Goal: Transaction & Acquisition: Purchase product/service

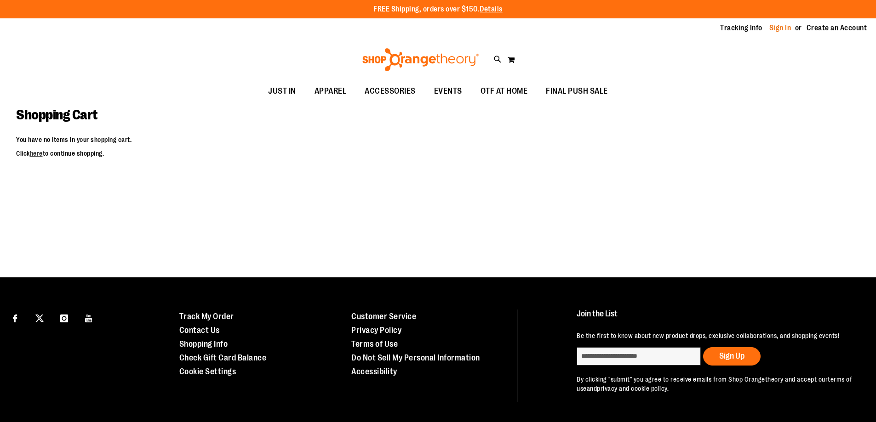
click at [779, 29] on link "Sign In" at bounding box center [780, 28] width 22 height 10
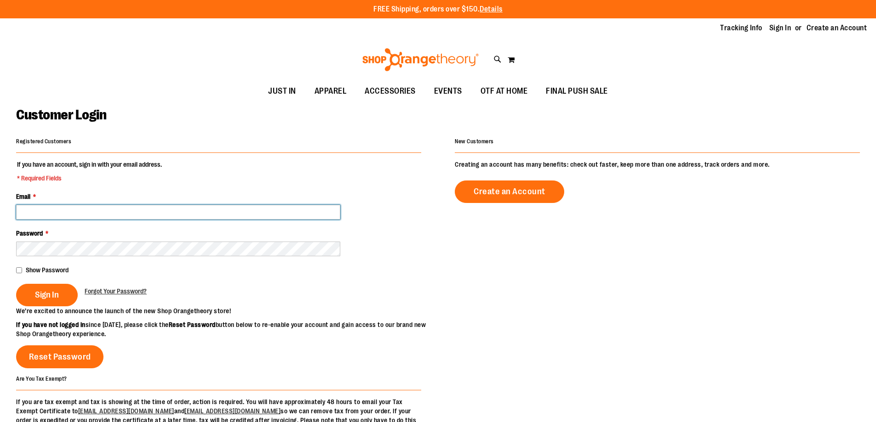
click at [143, 212] on input "Email *" at bounding box center [178, 212] width 324 height 15
type input "**********"
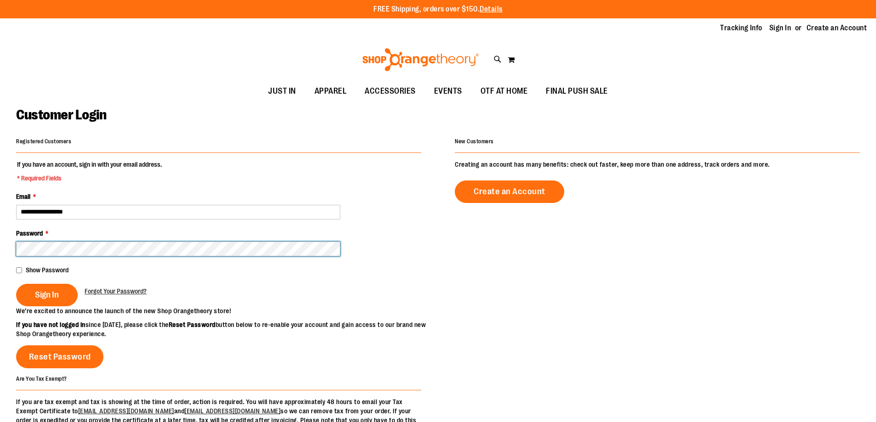
click at [16, 284] on button "Sign In" at bounding box center [47, 295] width 62 height 23
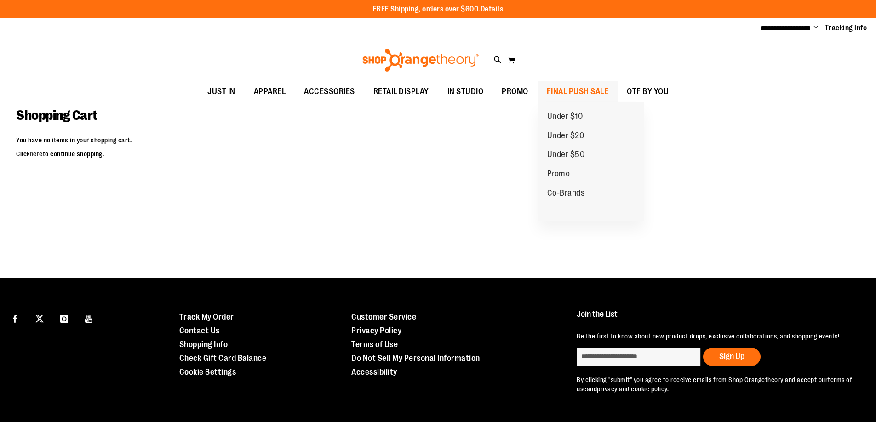
click at [572, 90] on span "FINAL PUSH SALE" at bounding box center [578, 91] width 62 height 21
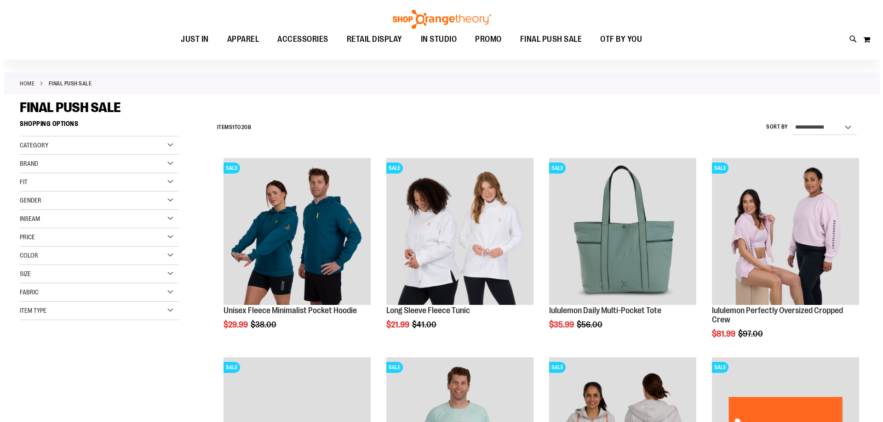
scroll to position [46, 0]
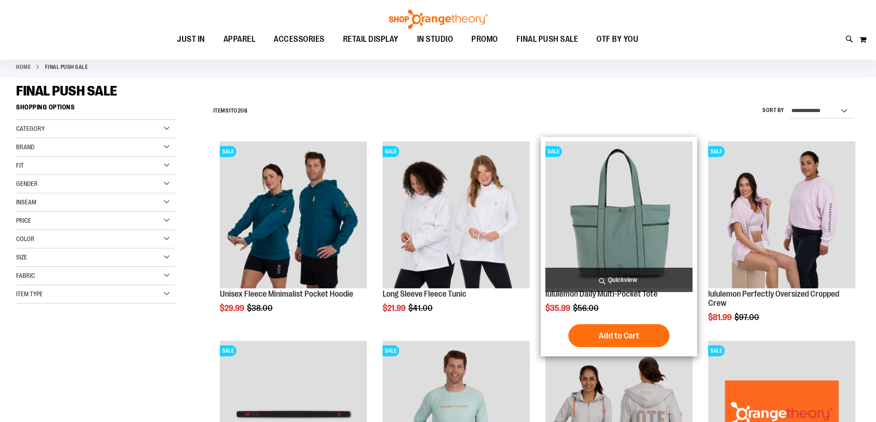
click at [602, 279] on span "Quickview" at bounding box center [618, 280] width 147 height 24
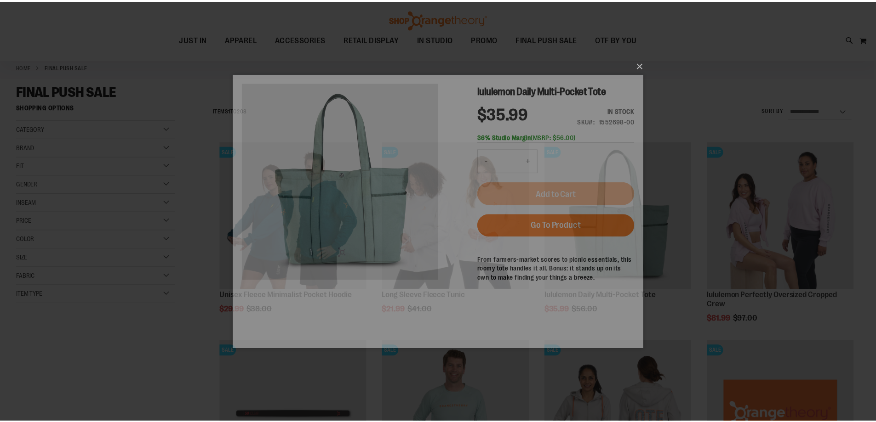
scroll to position [0, 0]
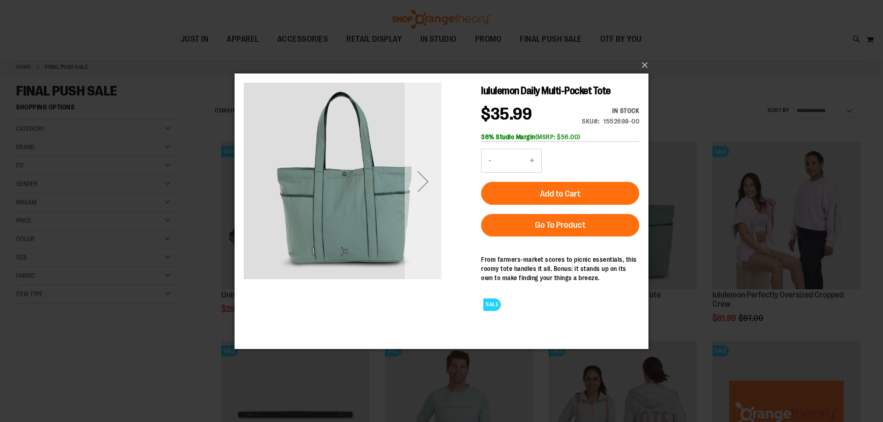
click at [423, 170] on div "Next" at bounding box center [423, 181] width 37 height 37
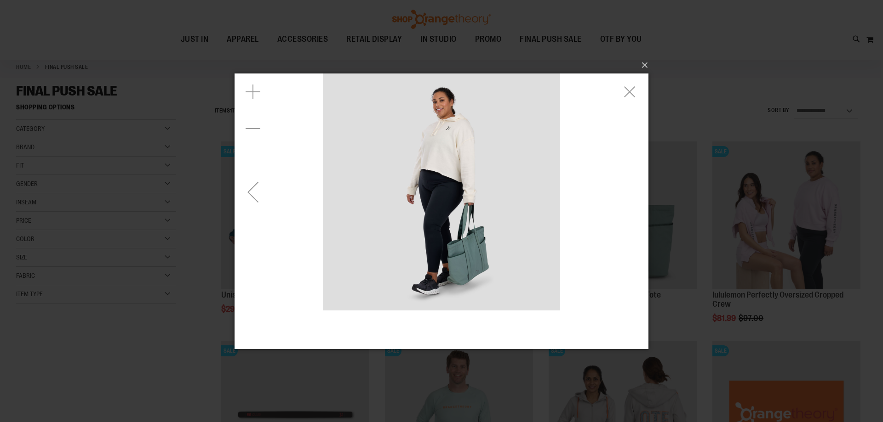
click at [401, 194] on img "carousel" at bounding box center [441, 191] width 237 height 237
click at [247, 196] on div "Previous" at bounding box center [252, 191] width 37 height 37
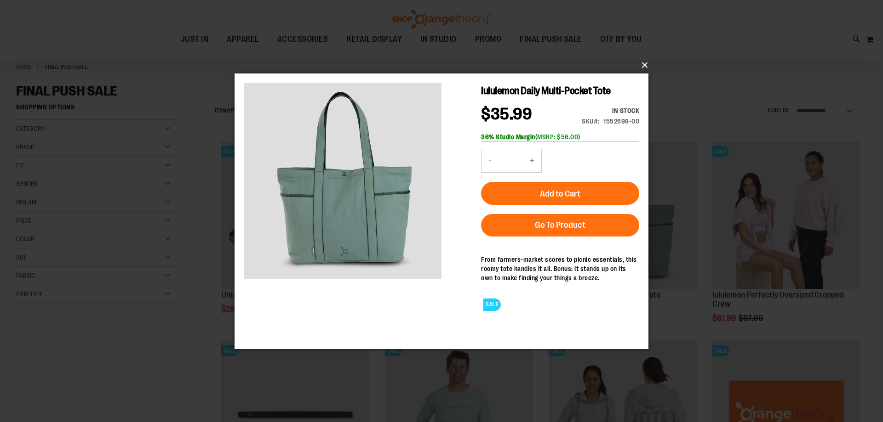
click at [645, 61] on button "×" at bounding box center [444, 65] width 414 height 20
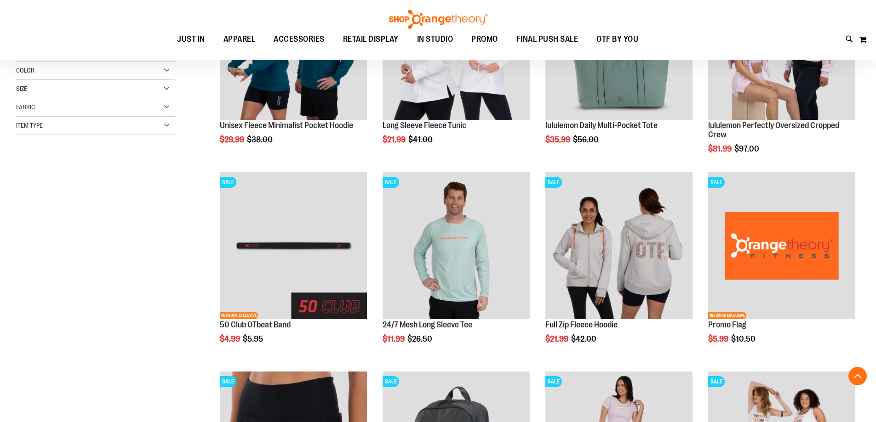
scroll to position [229, 0]
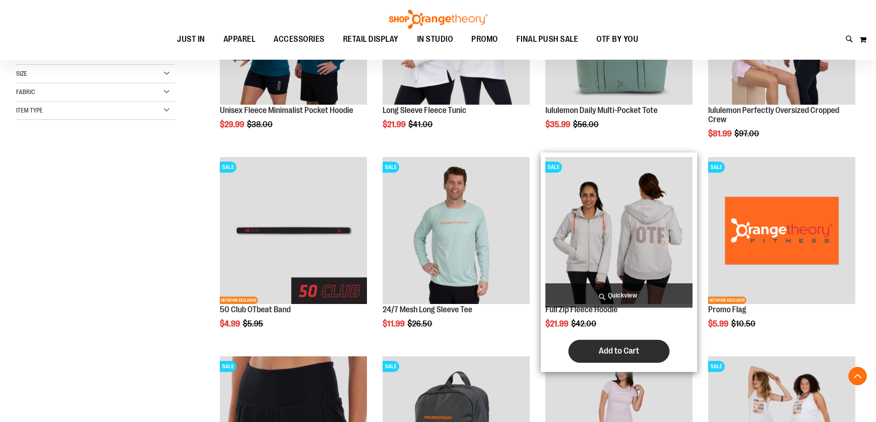
click at [619, 351] on span "Add to Cart" at bounding box center [619, 351] width 40 height 10
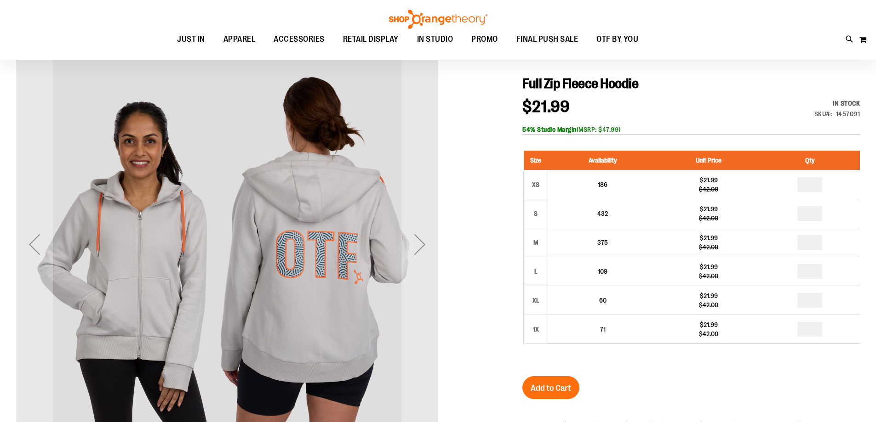
scroll to position [46, 0]
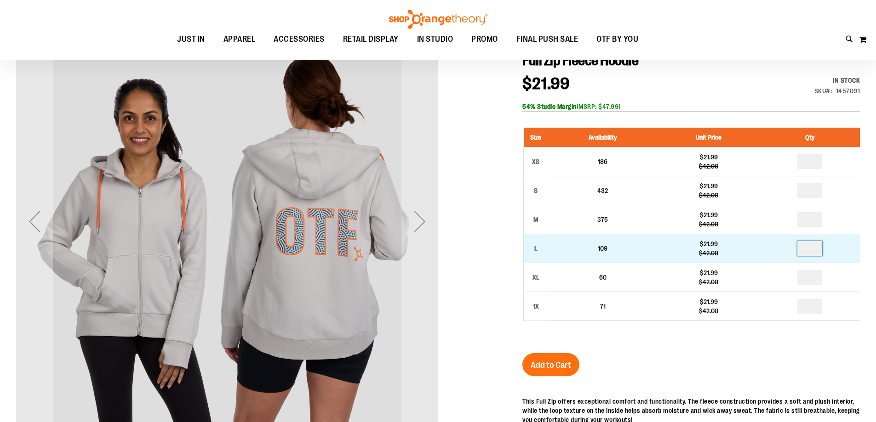
click at [810, 249] on input "number" at bounding box center [809, 248] width 25 height 15
type input "*"
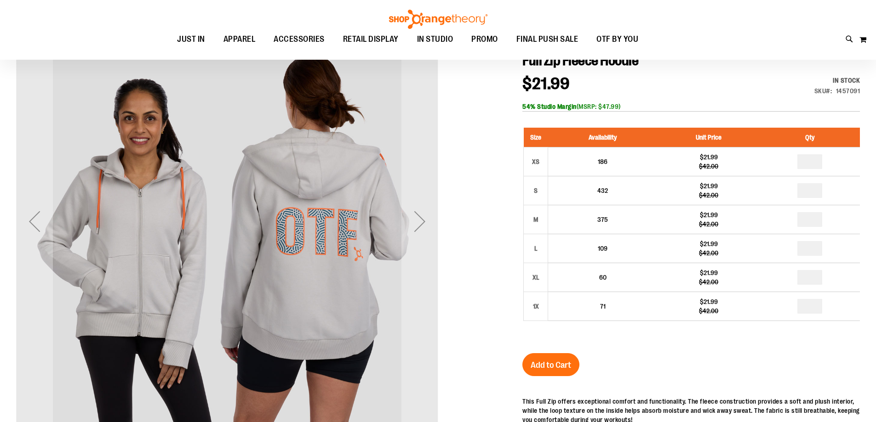
click at [559, 365] on span "Add to Cart" at bounding box center [551, 365] width 40 height 10
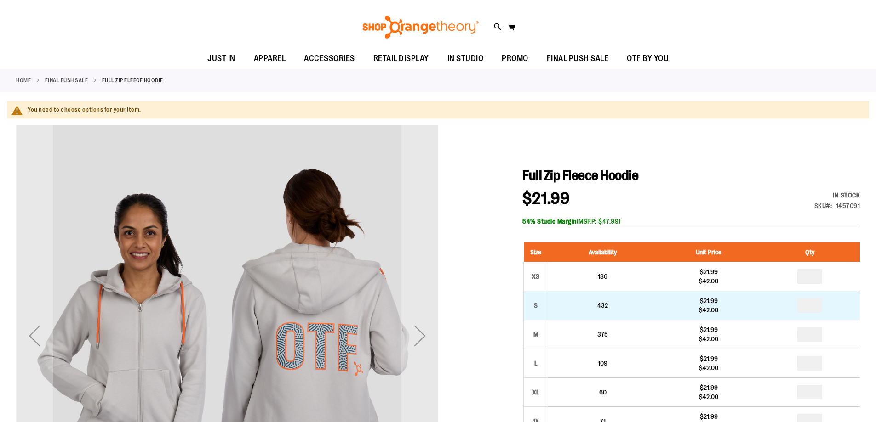
scroll to position [0, 0]
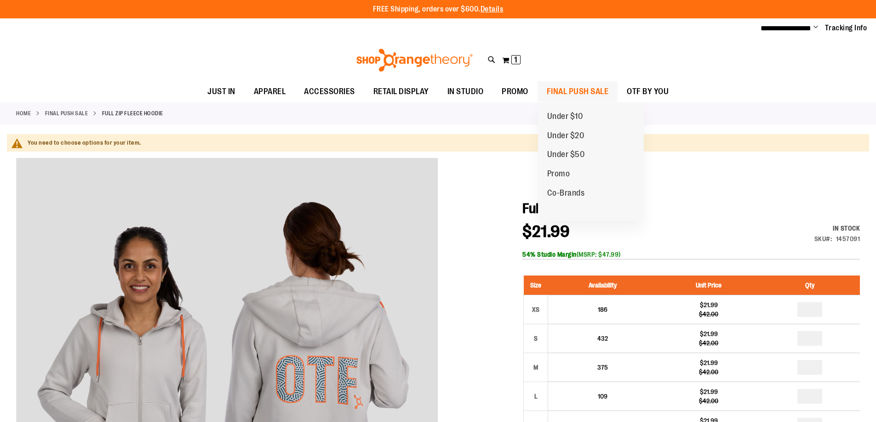
click at [567, 87] on span "FINAL PUSH SALE" at bounding box center [578, 91] width 62 height 21
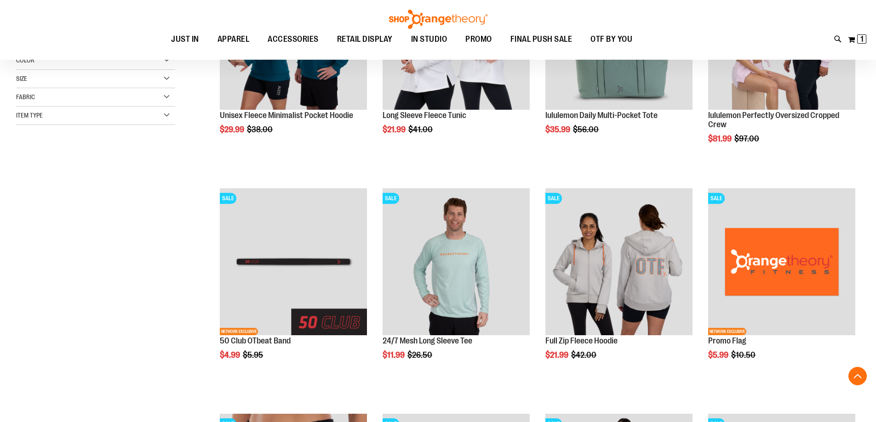
scroll to position [413, 0]
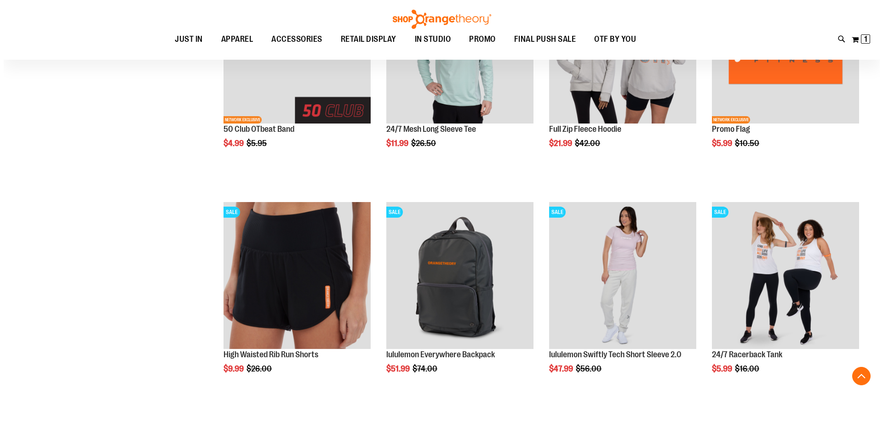
scroll to position [459, 0]
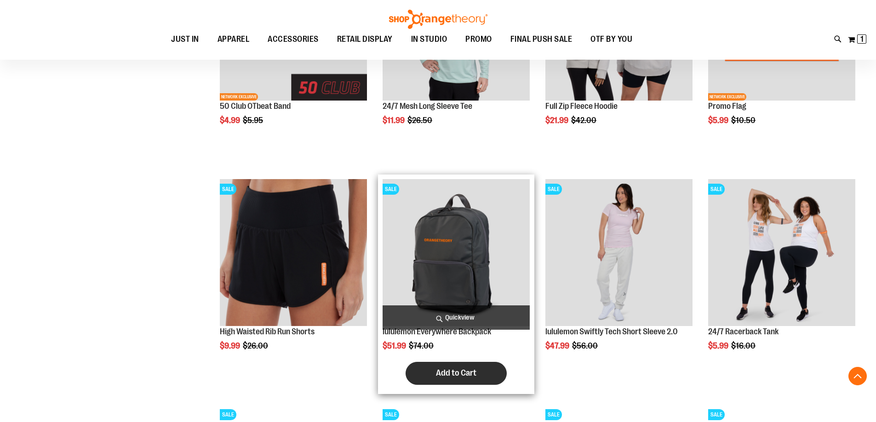
click at [471, 372] on span "Add to Cart" at bounding box center [456, 373] width 40 height 10
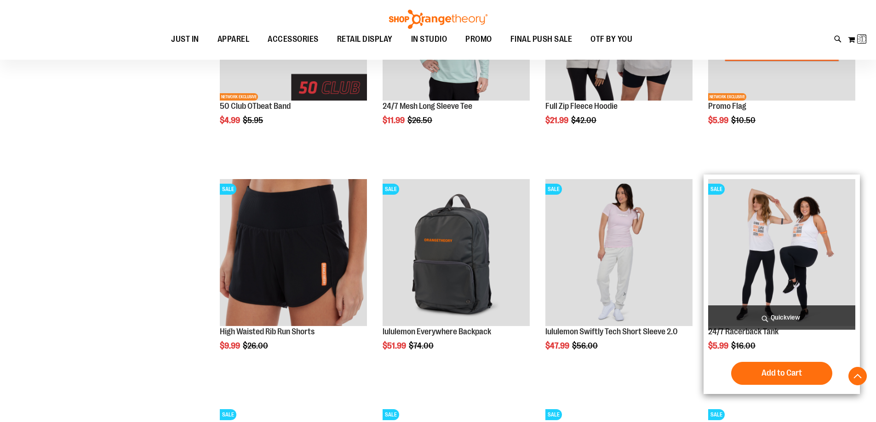
click at [779, 309] on span "Quickview" at bounding box center [781, 318] width 147 height 24
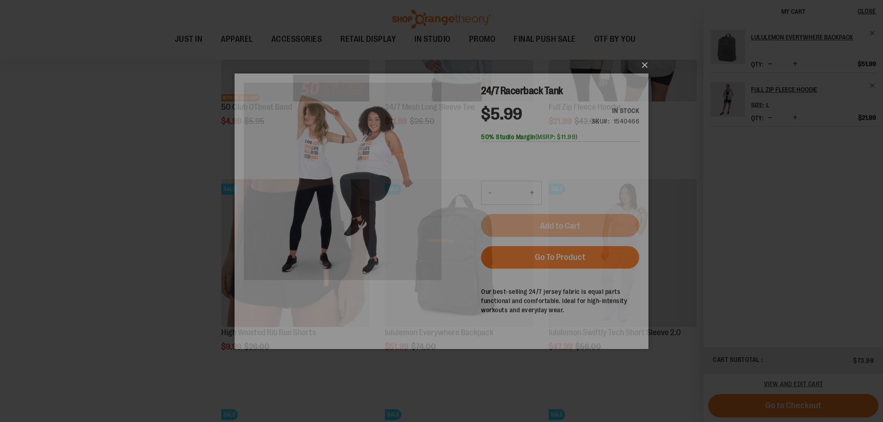
scroll to position [0, 0]
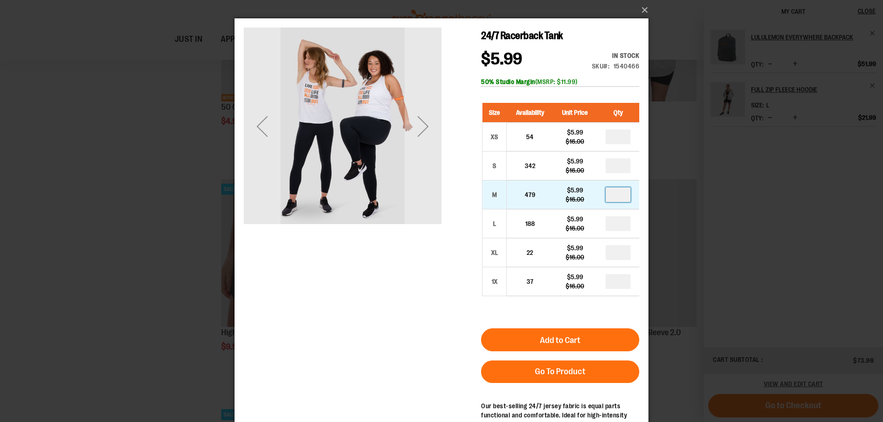
click at [624, 198] on input "number" at bounding box center [617, 195] width 25 height 15
type input "*"
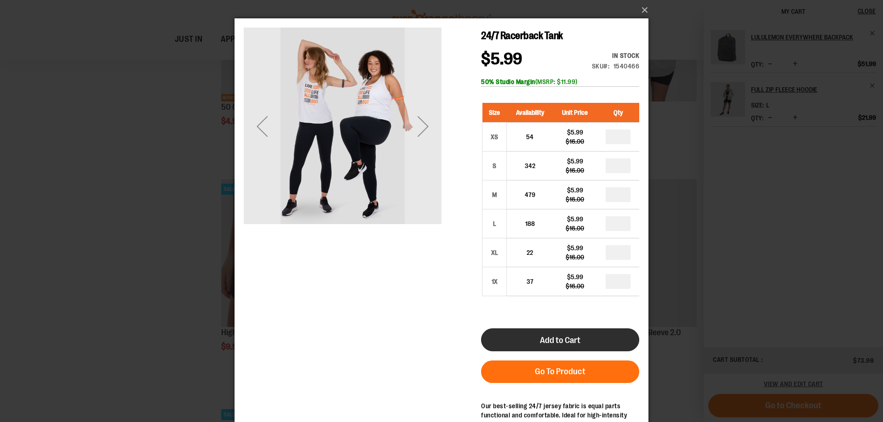
click at [517, 332] on button "Add to Cart" at bounding box center [560, 340] width 158 height 23
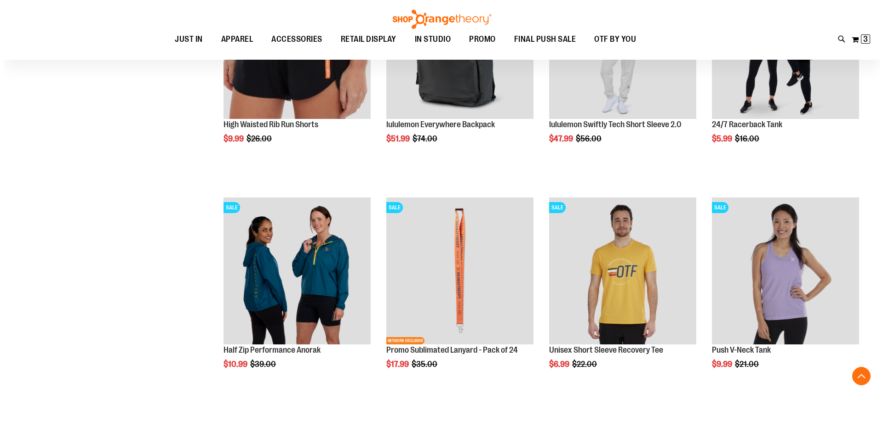
scroll to position [689, 0]
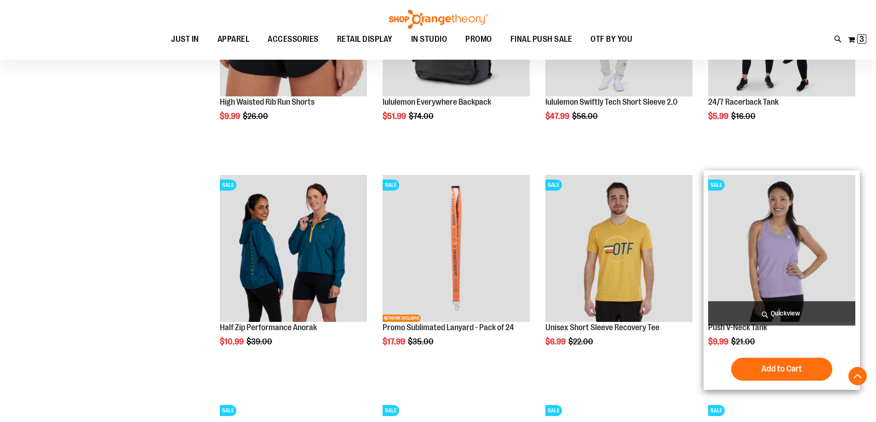
click at [758, 306] on span "Quickview" at bounding box center [781, 314] width 147 height 24
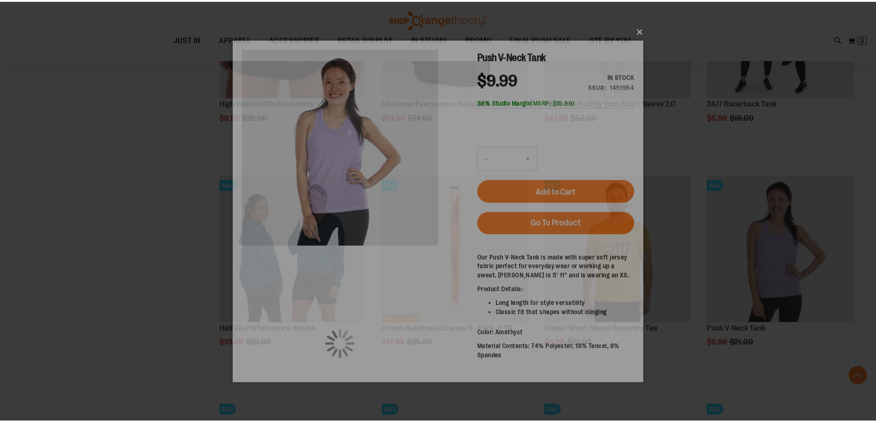
scroll to position [0, 0]
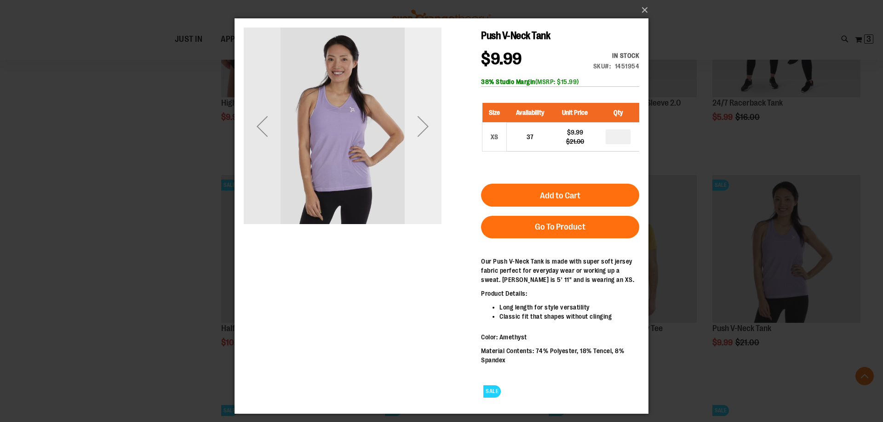
click at [420, 129] on div "Next" at bounding box center [423, 126] width 37 height 37
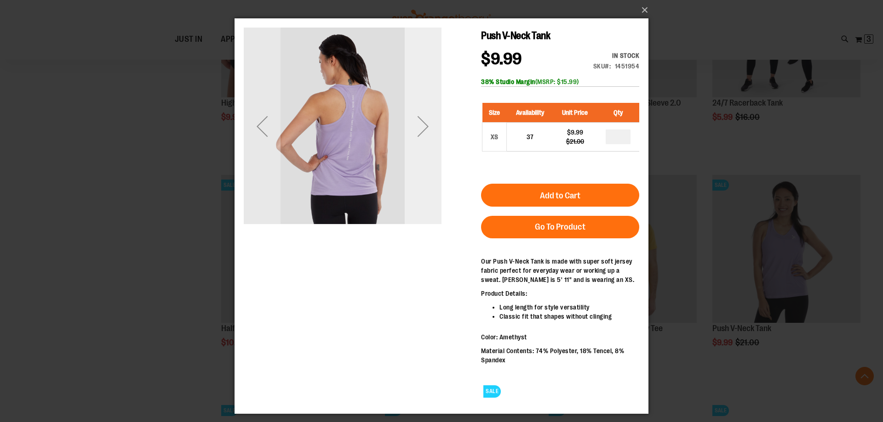
click at [420, 129] on div "Next" at bounding box center [423, 126] width 37 height 37
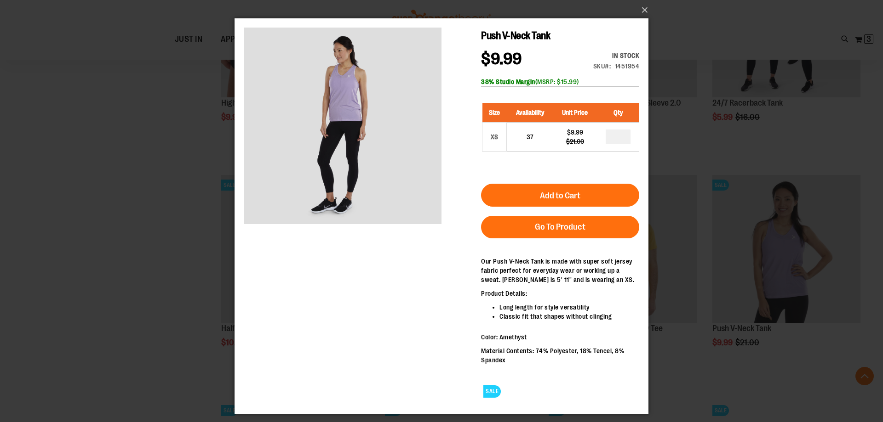
click at [5, 183] on div "×" at bounding box center [441, 211] width 883 height 422
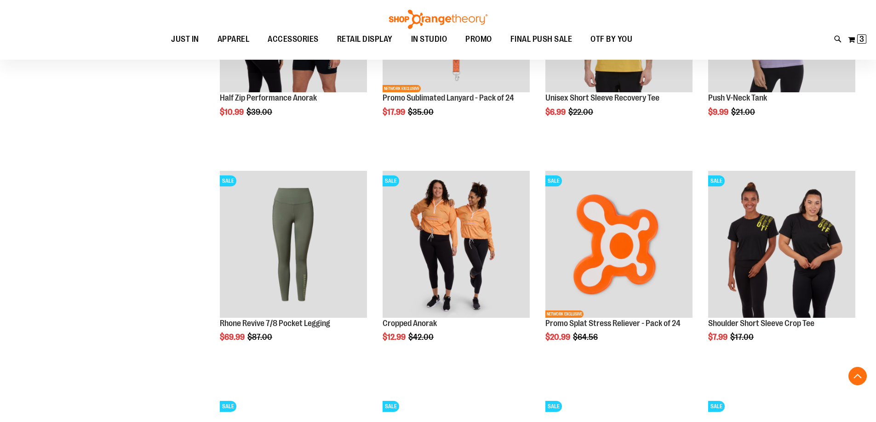
scroll to position [965, 0]
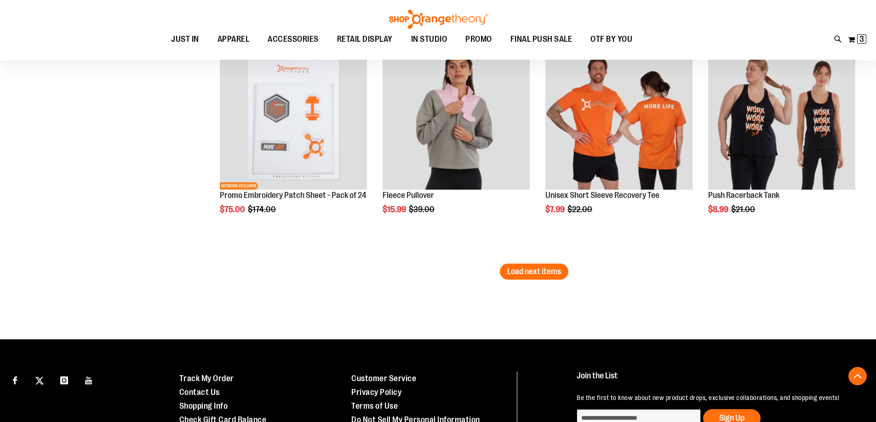
scroll to position [2022, 0]
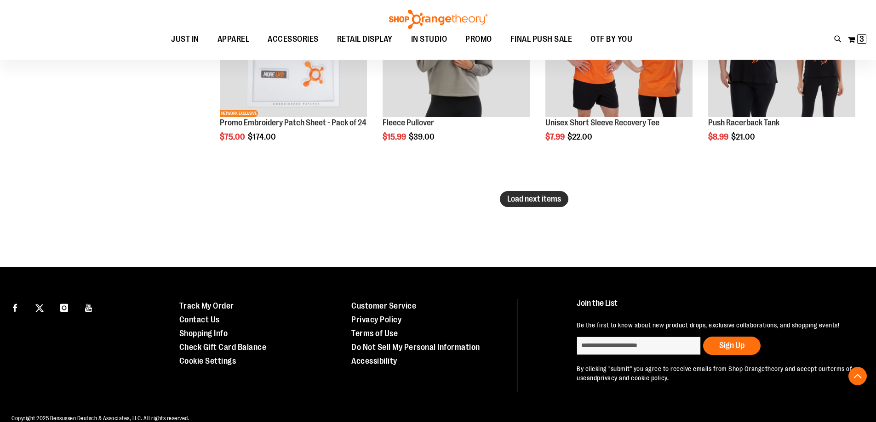
click at [524, 194] on span "Load next items" at bounding box center [534, 198] width 54 height 9
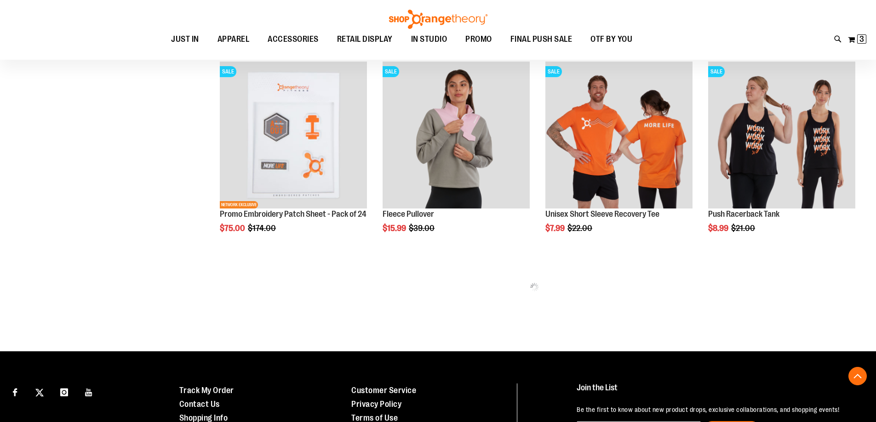
scroll to position [1930, 0]
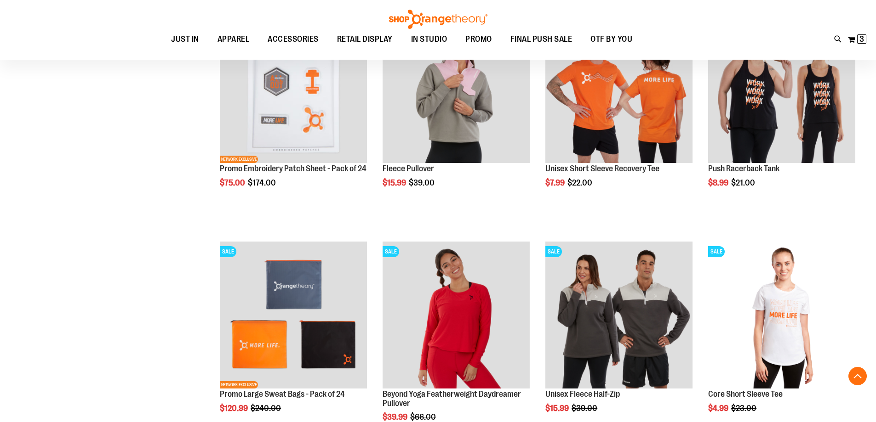
scroll to position [2022, 0]
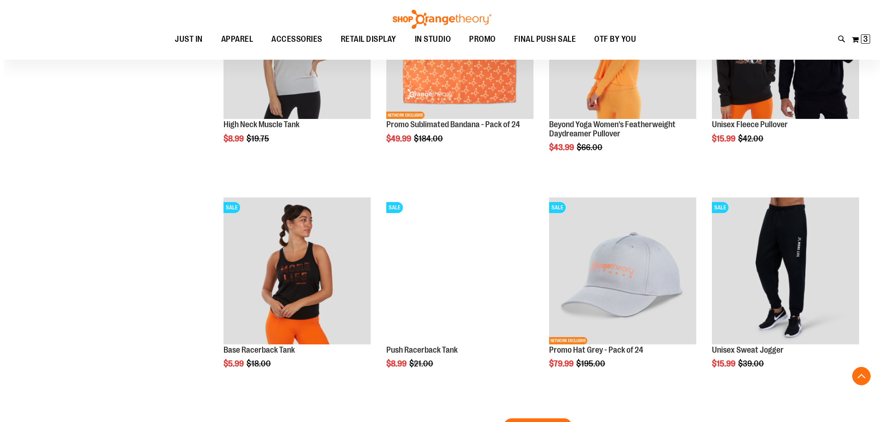
scroll to position [2528, 0]
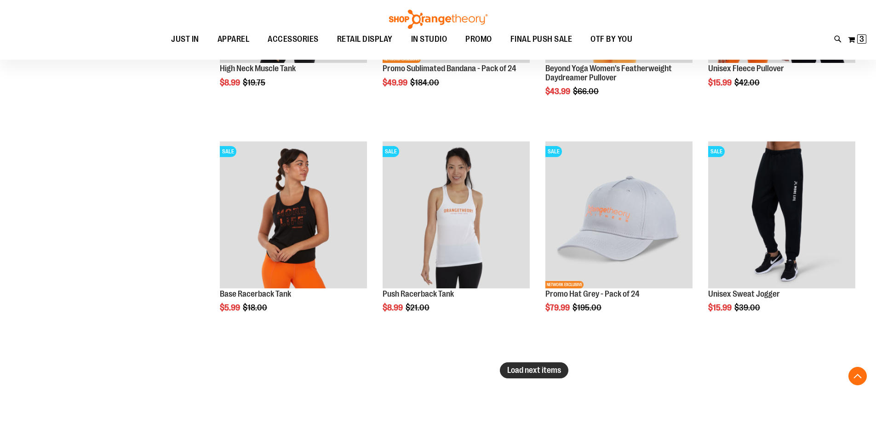
click at [538, 368] on span "Load next items" at bounding box center [534, 370] width 54 height 9
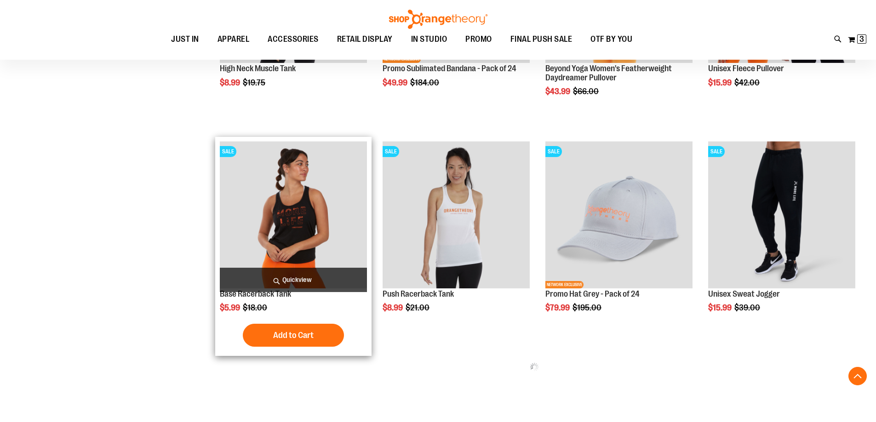
click at [325, 277] on span "Quickview" at bounding box center [293, 280] width 147 height 24
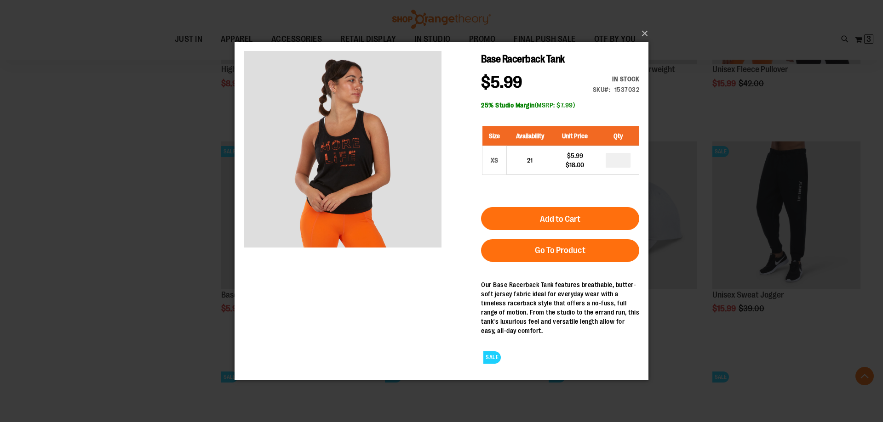
click at [108, 215] on div "×" at bounding box center [441, 211] width 883 height 422
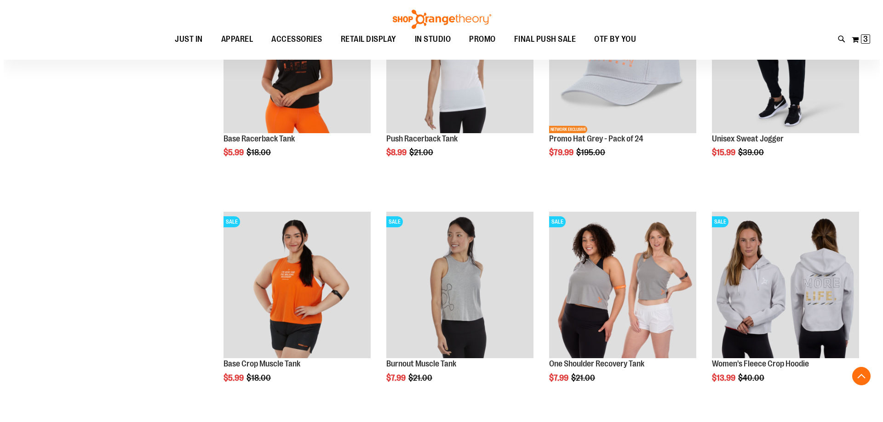
scroll to position [2712, 0]
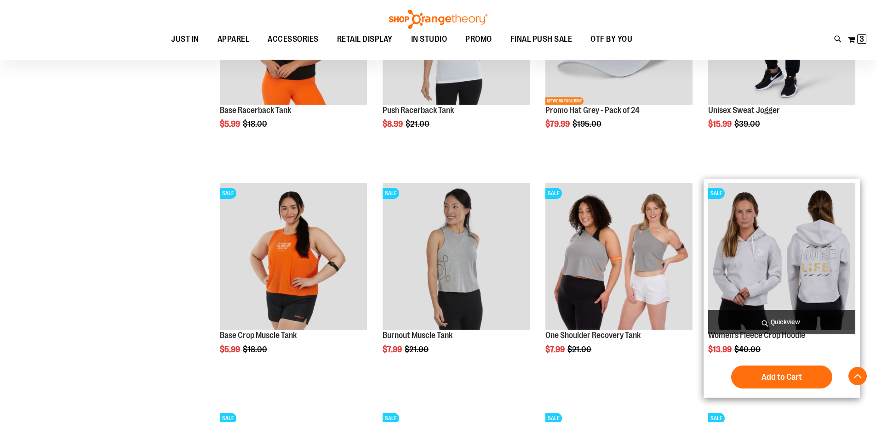
click at [758, 316] on span "Quickview" at bounding box center [781, 322] width 147 height 24
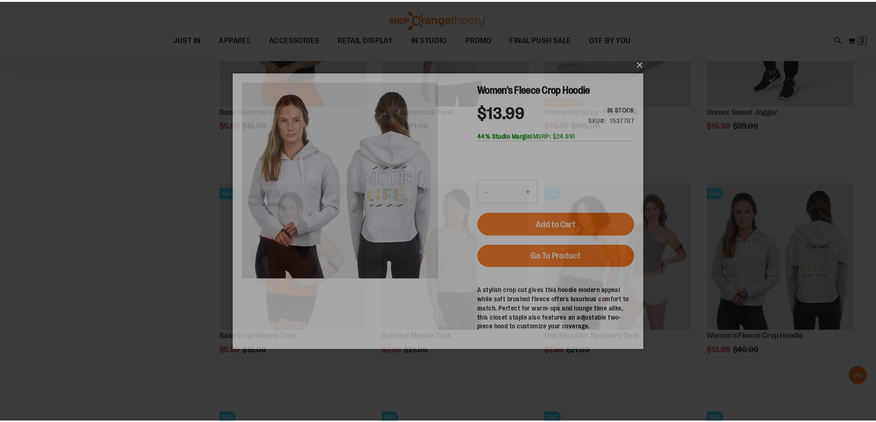
scroll to position [0, 0]
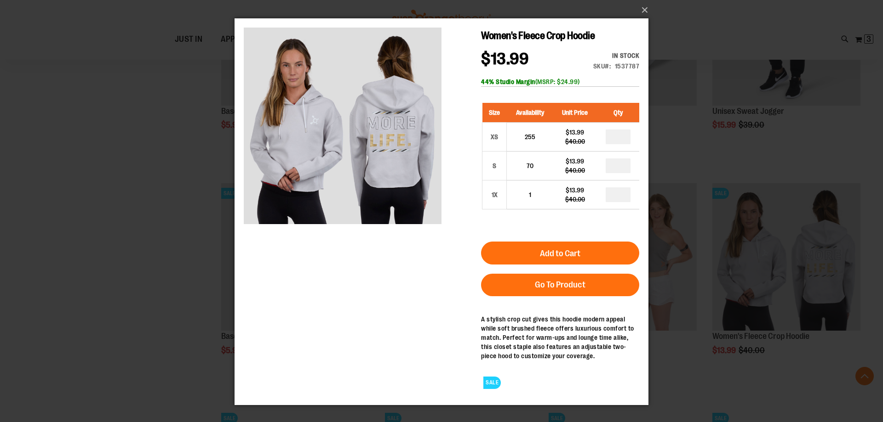
click at [98, 186] on div "×" at bounding box center [441, 211] width 883 height 422
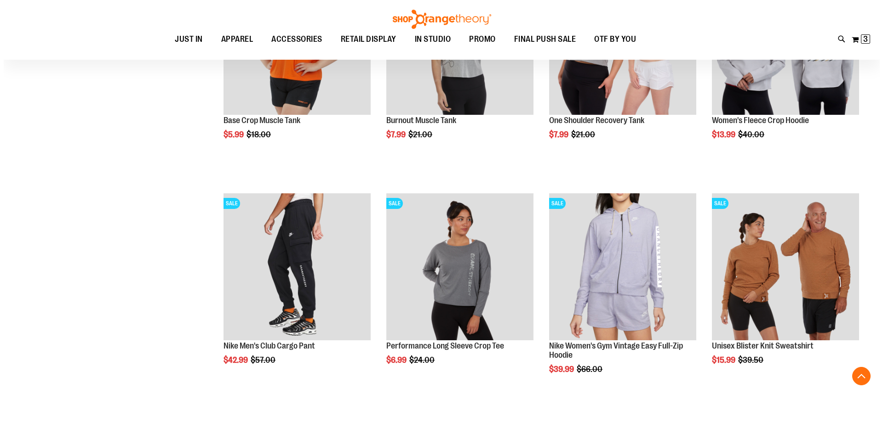
scroll to position [2942, 0]
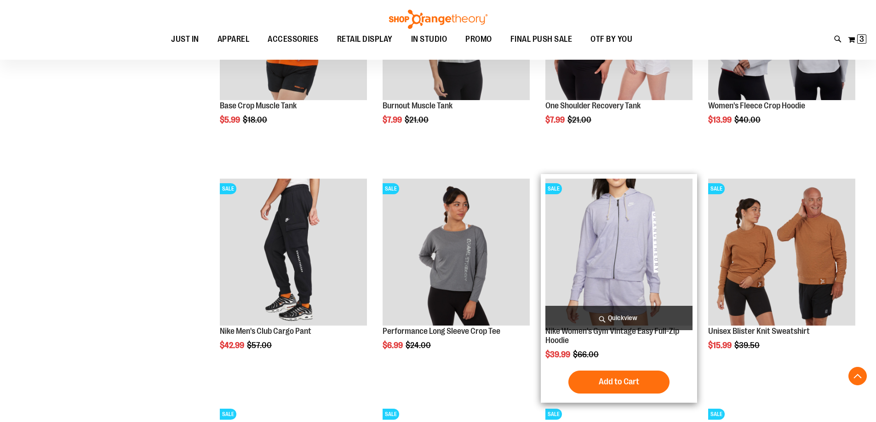
click at [593, 311] on span "Quickview" at bounding box center [618, 318] width 147 height 24
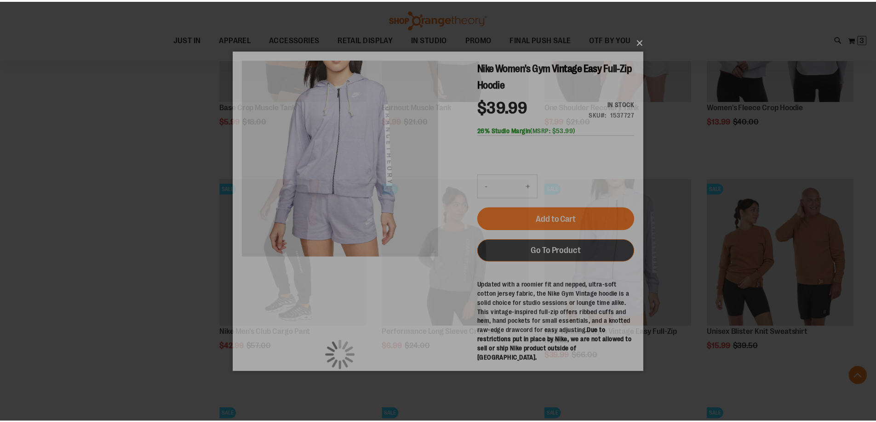
scroll to position [0, 0]
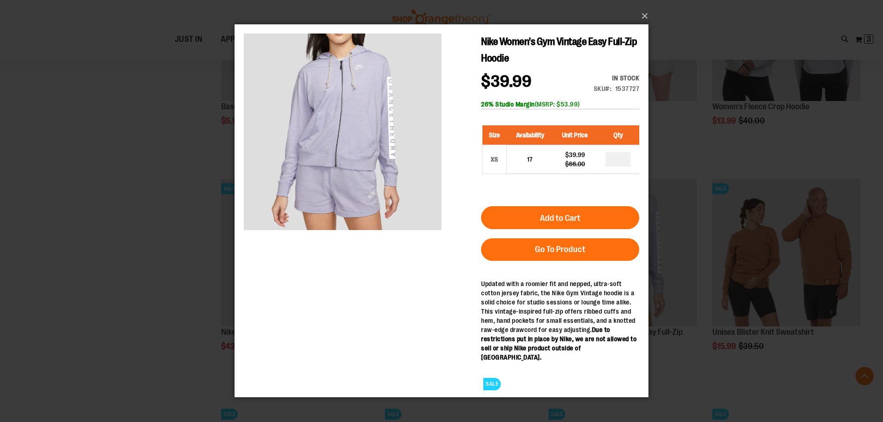
click at [20, 195] on div "×" at bounding box center [441, 211] width 883 height 422
